Goal: Use online tool/utility: Utilize a website feature to perform a specific function

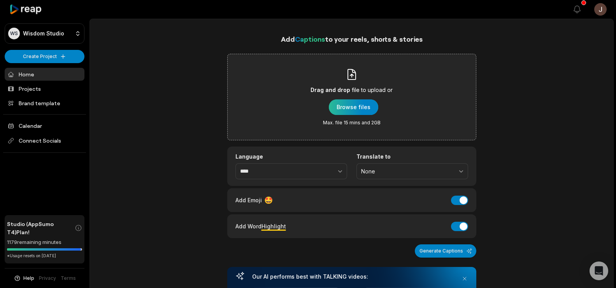
click at [357, 100] on div "button" at bounding box center [353, 107] width 49 height 16
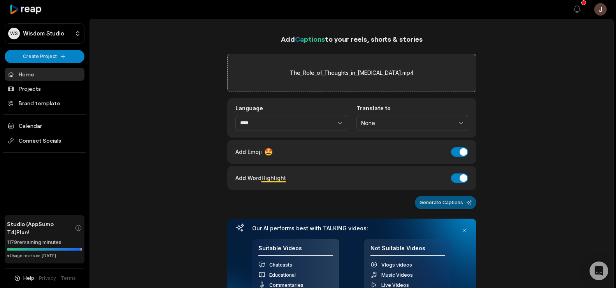
click at [437, 206] on button "Generate Captions" at bounding box center [446, 202] width 62 height 13
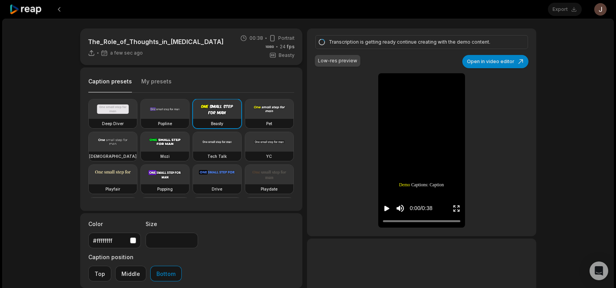
click at [387, 207] on icon "Play video" at bounding box center [387, 208] width 5 height 5
click at [387, 207] on icon "Pause video" at bounding box center [387, 208] width 8 height 8
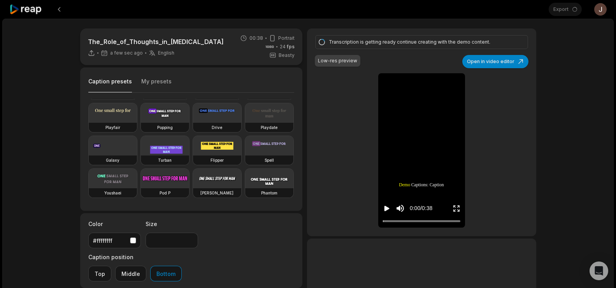
scroll to position [86, 0]
click at [141, 123] on video at bounding box center [165, 112] width 48 height 19
click at [387, 206] on icon "Play video" at bounding box center [387, 208] width 8 height 8
click at [387, 206] on icon "Pause video" at bounding box center [387, 208] width 8 height 8
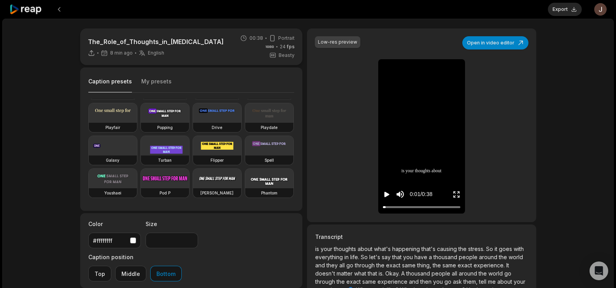
click at [141, 123] on video at bounding box center [165, 112] width 48 height 19
type input "**"
click at [572, 4] on button "Export" at bounding box center [565, 9] width 34 height 13
